Goal: Find specific page/section: Find specific page/section

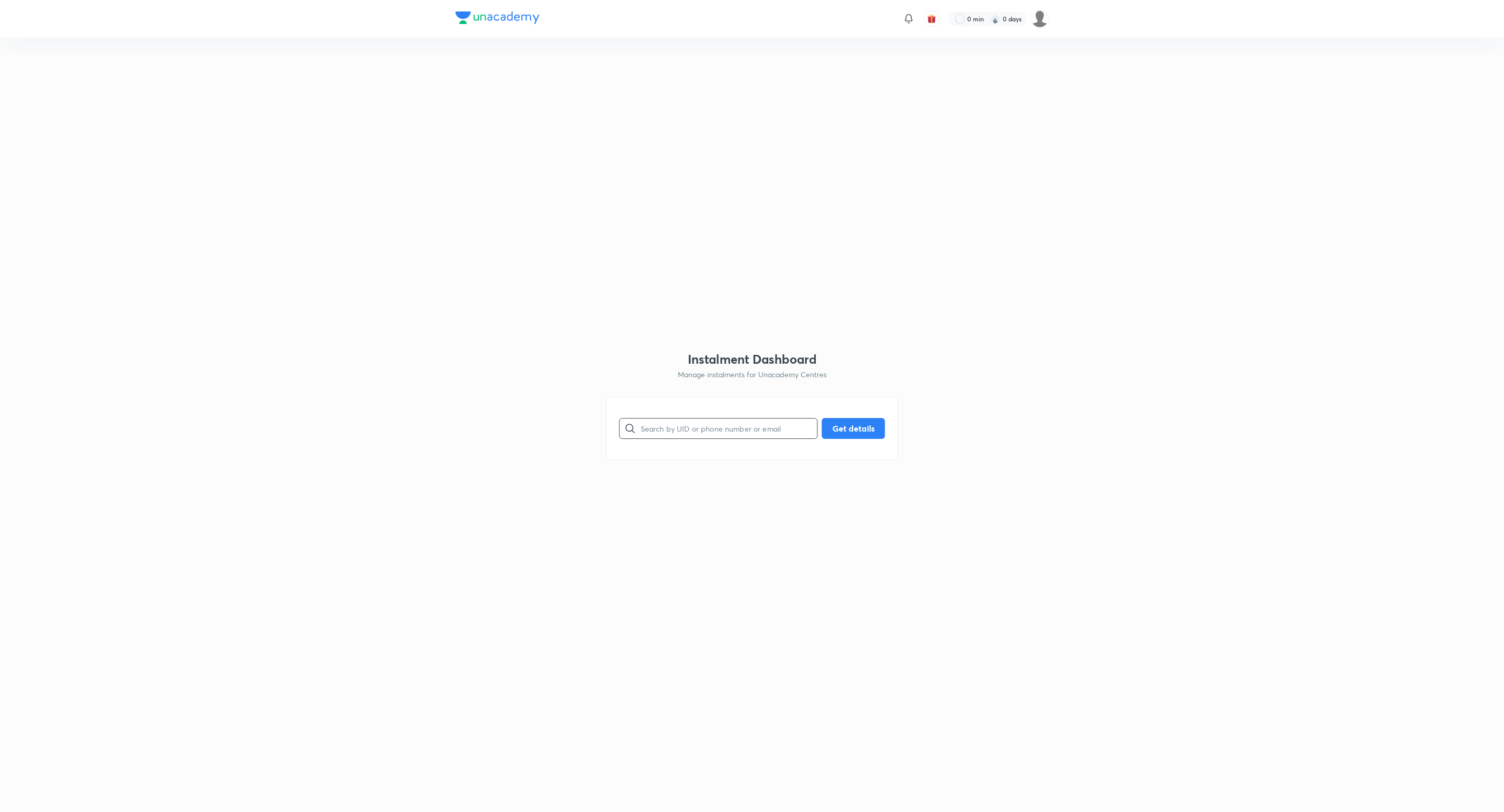
click at [665, 425] on input "text" at bounding box center [729, 429] width 176 height 27
paste input "BDBD89FK0X"
click at [851, 422] on button "Get details" at bounding box center [854, 427] width 63 height 21
click at [639, 430] on div at bounding box center [630, 429] width 21 height 21
click at [643, 427] on input "BDBD89FK0X" at bounding box center [729, 429] width 176 height 27
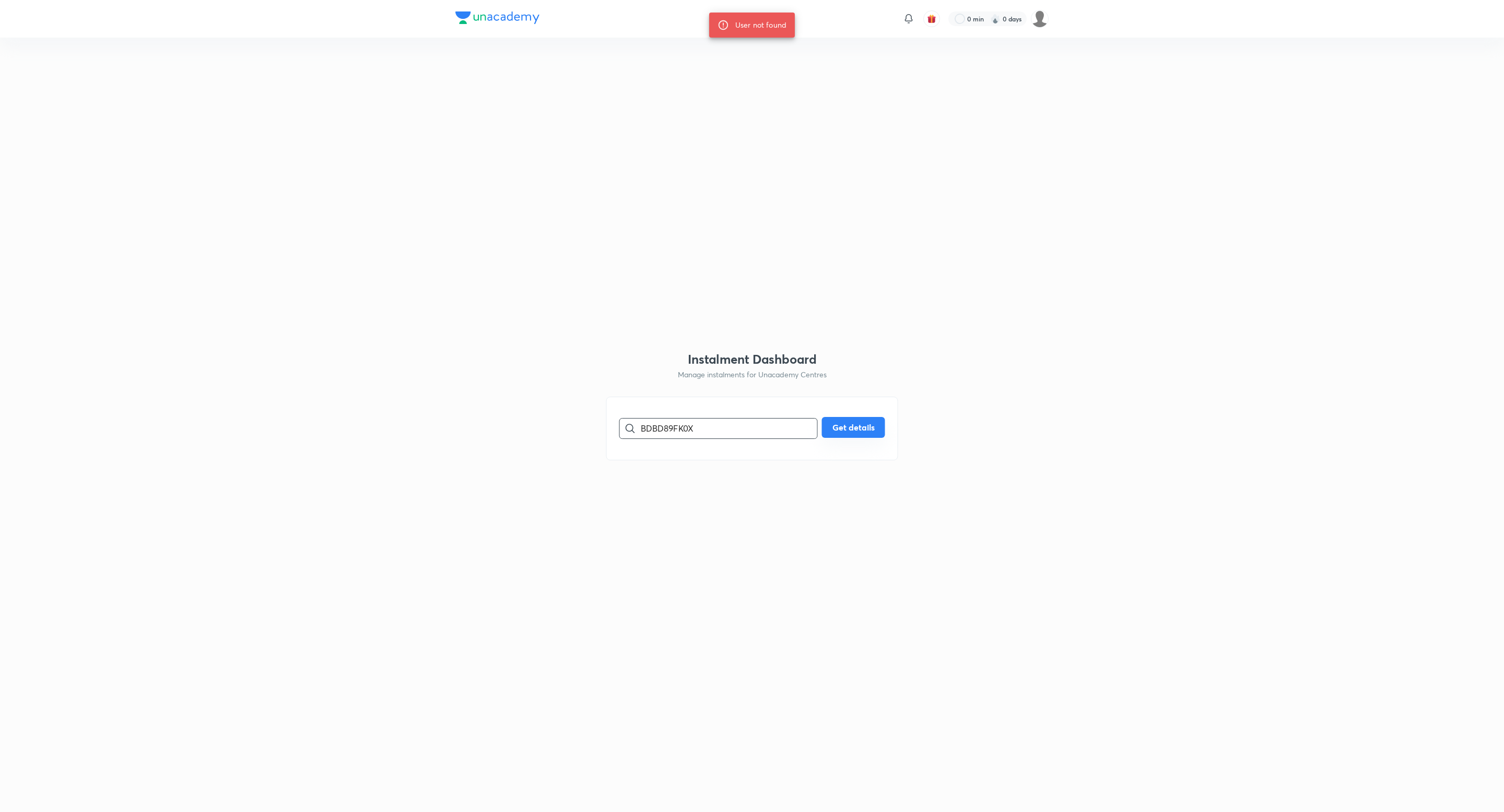
type input "BDBD89FK0X"
click at [857, 427] on button "Get details" at bounding box center [854, 427] width 63 height 21
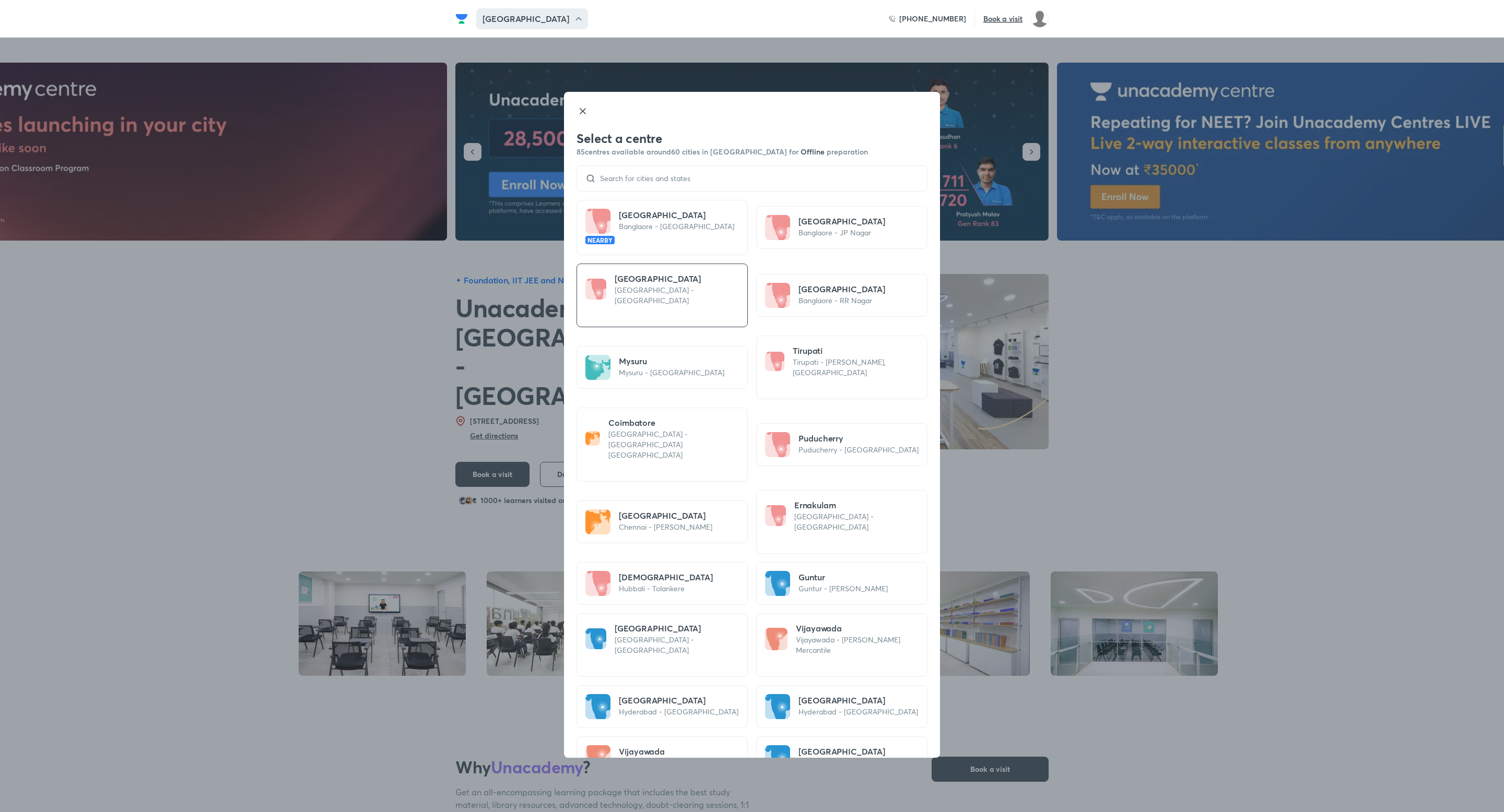
click at [636, 185] on div at bounding box center [752, 178] width 351 height 26
click at [635, 174] on input at bounding box center [757, 179] width 323 height 8
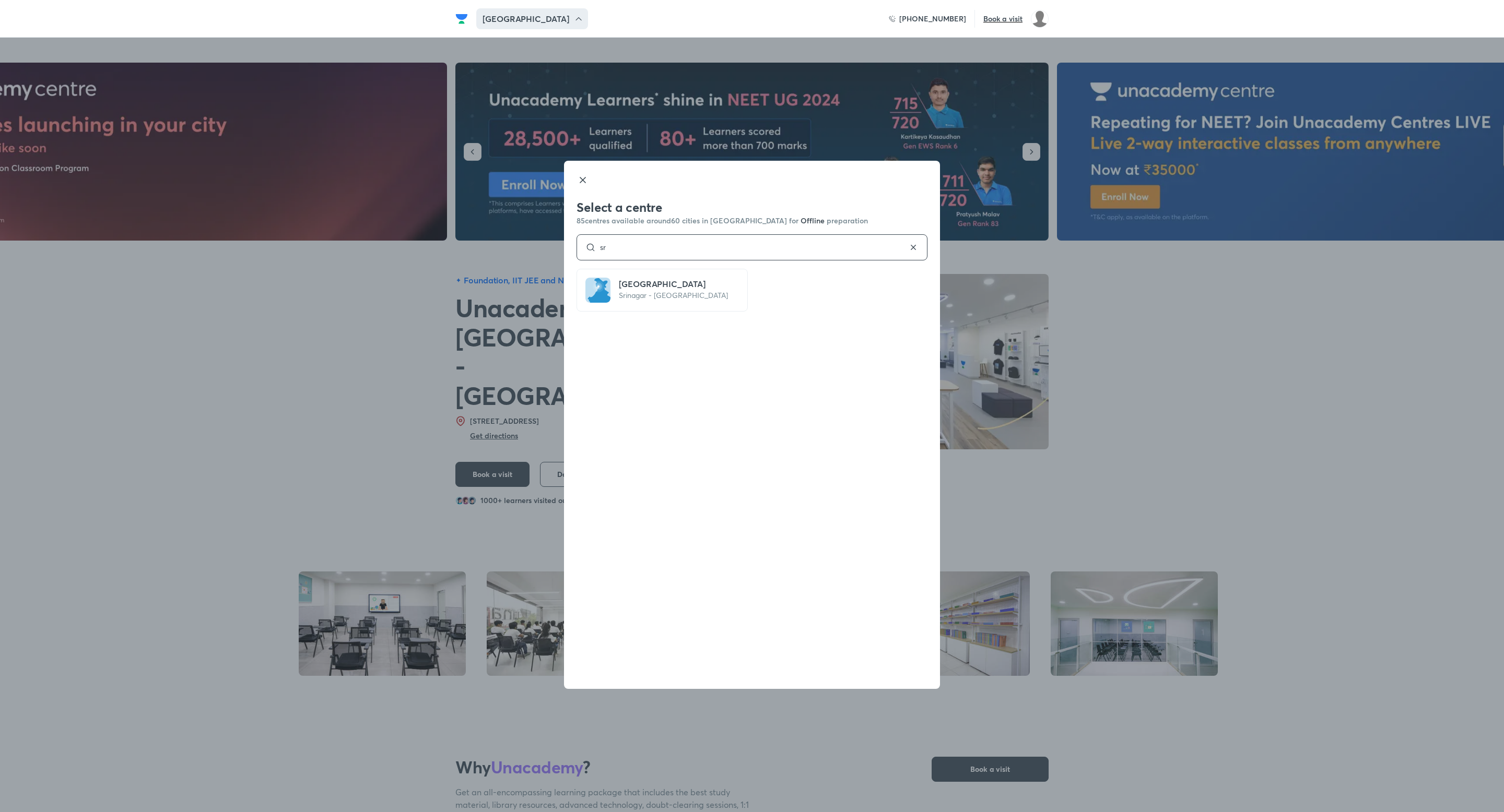
type input "sr"
click at [668, 284] on h5 "[GEOGRAPHIC_DATA]" at bounding box center [674, 284] width 109 height 13
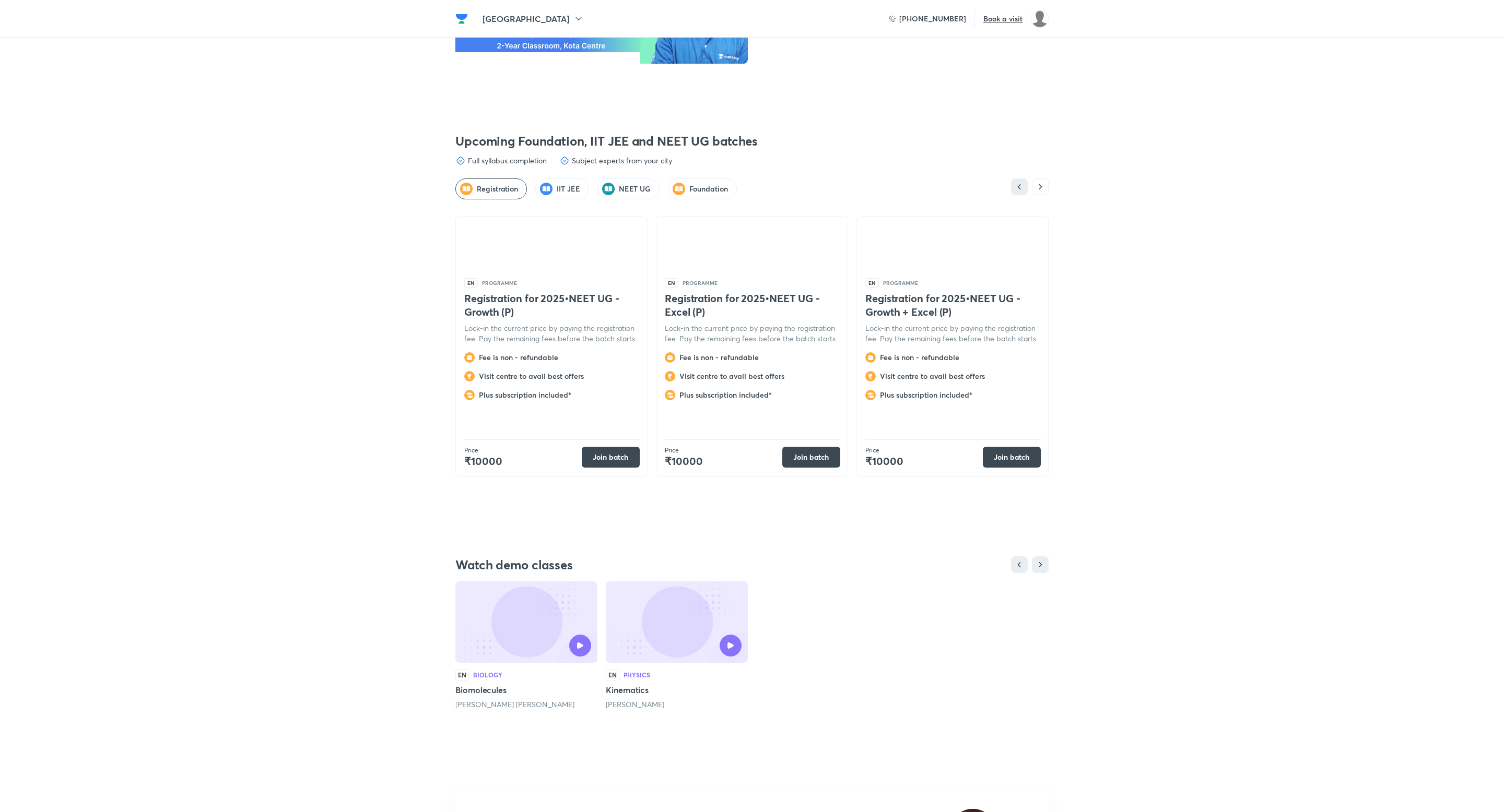
scroll to position [2706, 0]
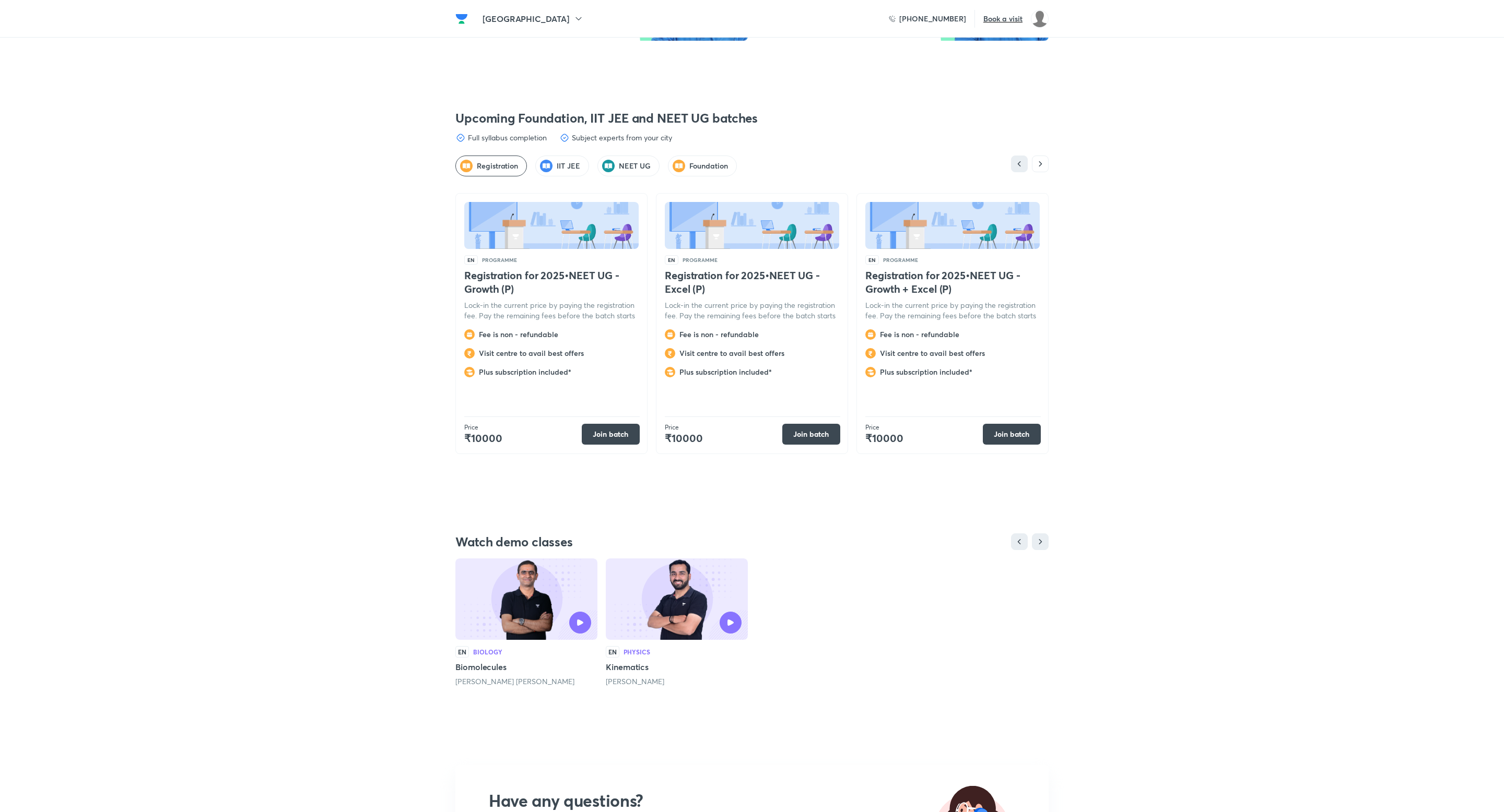
click at [568, 161] on h5 "IIT JEE" at bounding box center [568, 166] width 24 height 10
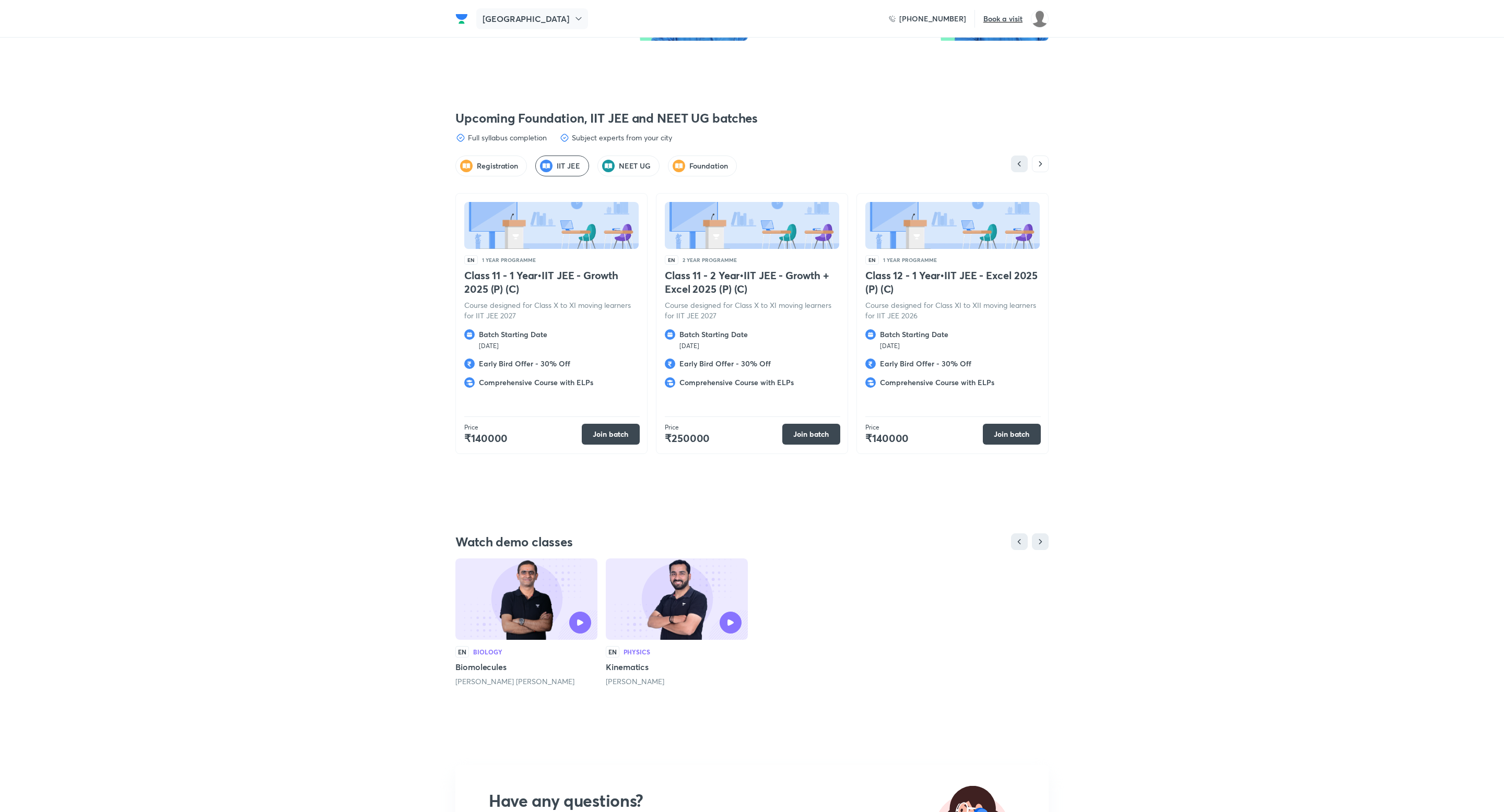
click at [505, 18] on h5 "[GEOGRAPHIC_DATA]" at bounding box center [525, 18] width 86 height 13
